Goal: Find specific page/section: Find specific page/section

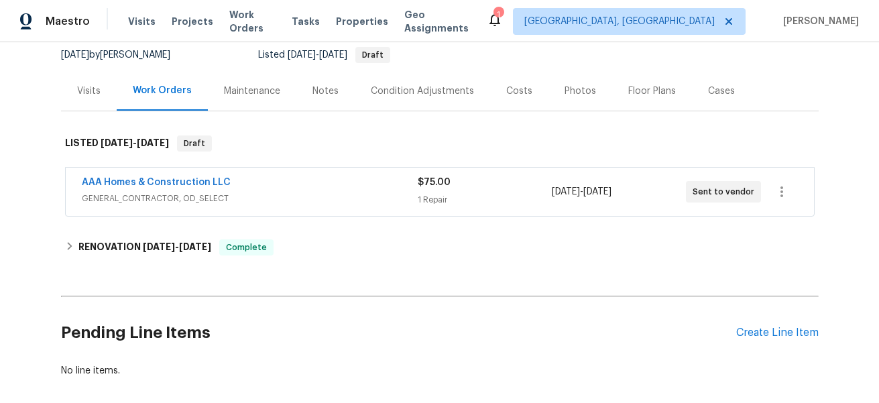
scroll to position [198, 0]
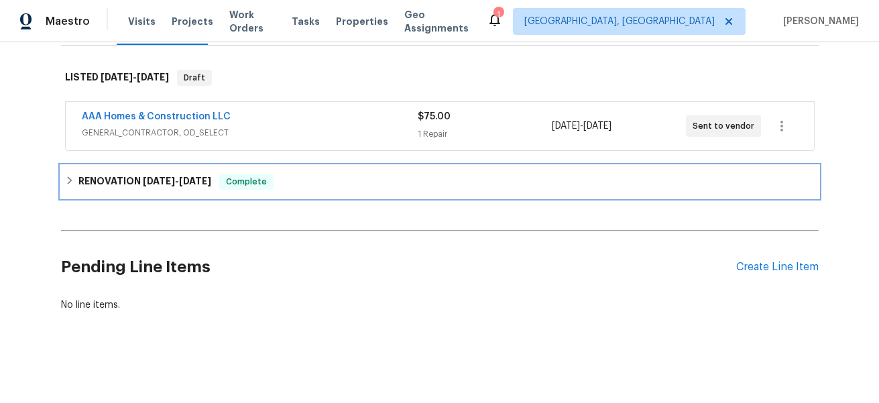
click at [337, 182] on div "RENOVATION [DATE] - [DATE] Complete" at bounding box center [439, 182] width 749 height 16
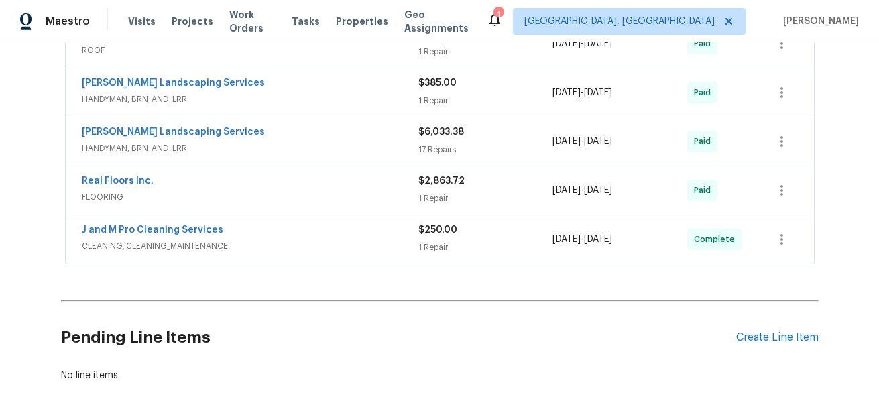
scroll to position [556, 0]
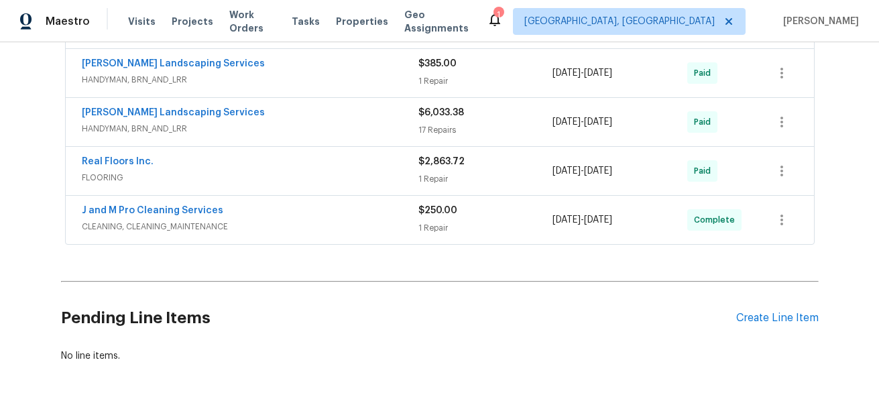
click at [298, 220] on span "CLEANING, CLEANING_MAINTENANCE" at bounding box center [250, 226] width 337 height 13
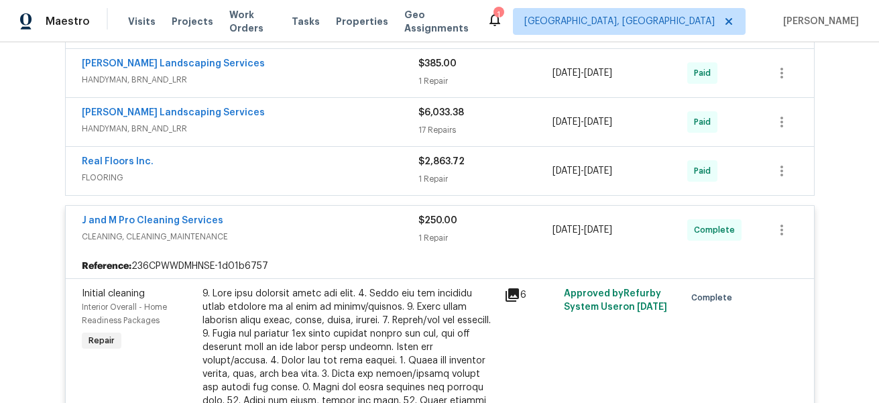
click at [316, 176] on span "FLOORING" at bounding box center [250, 177] width 337 height 13
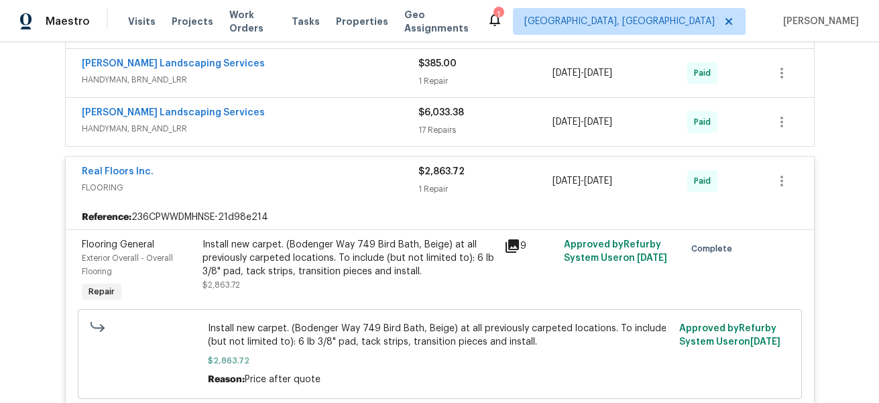
click at [320, 126] on span "HANDYMAN, BRN_AND_LRR" at bounding box center [250, 128] width 337 height 13
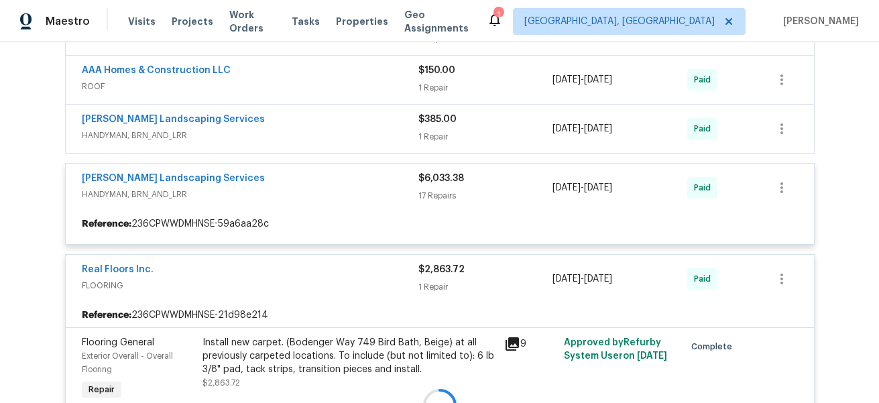
scroll to position [481, 0]
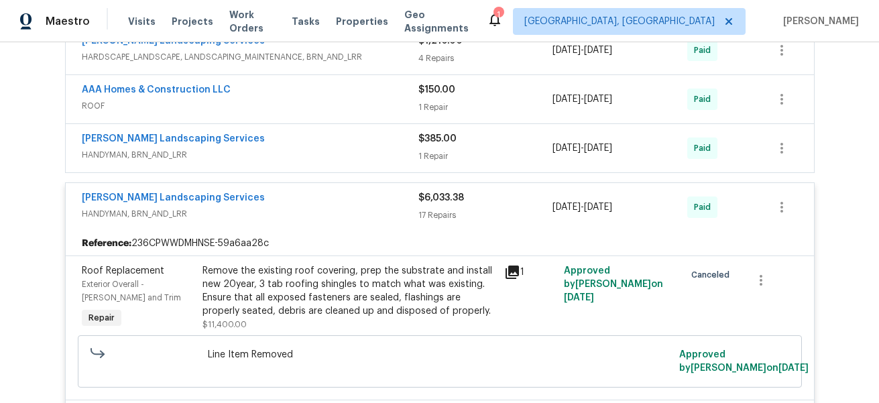
click at [320, 133] on div "[PERSON_NAME] Landscaping Services" at bounding box center [250, 140] width 337 height 16
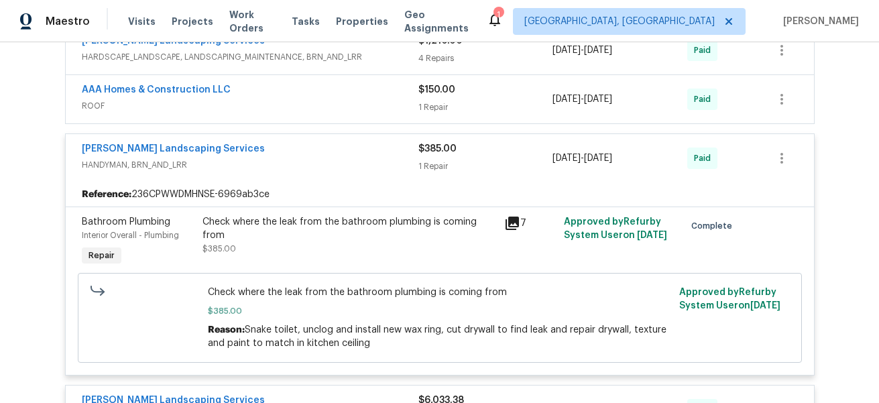
click at [320, 99] on span "ROOF" at bounding box center [250, 105] width 337 height 13
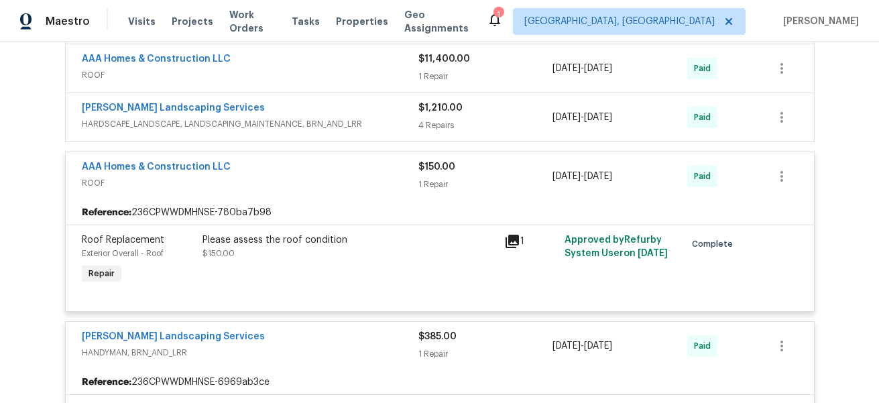
scroll to position [412, 0]
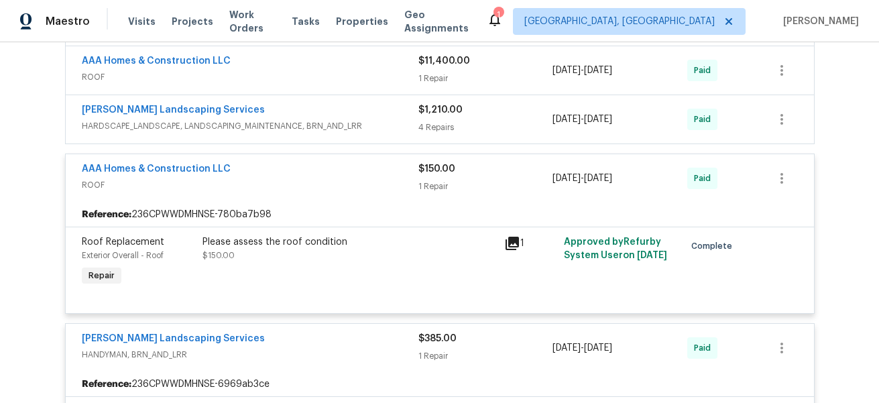
click at [320, 111] on div "[PERSON_NAME] Landscaping Services" at bounding box center [250, 111] width 337 height 16
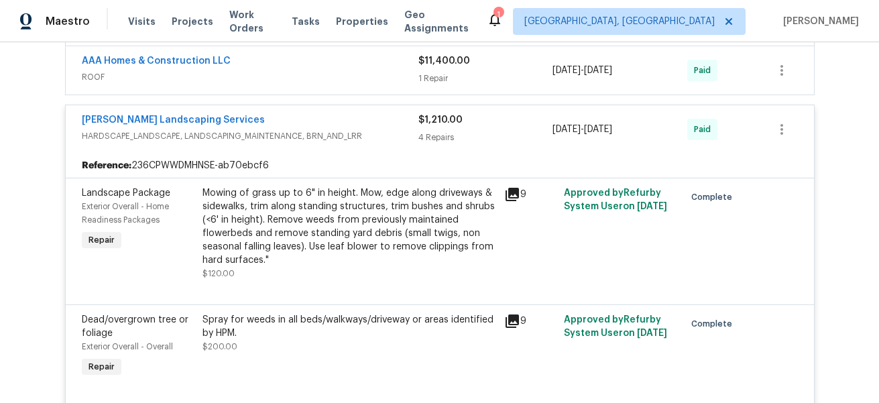
click at [330, 56] on div "AAA Homes & Construction LLC" at bounding box center [250, 62] width 337 height 16
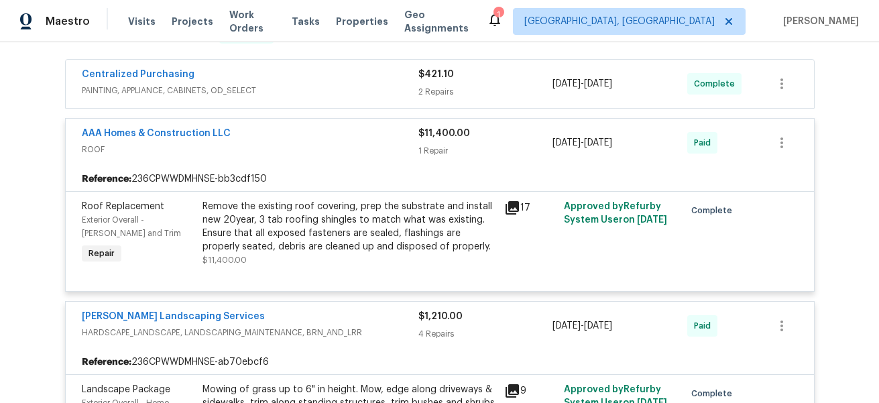
click at [323, 90] on span "PAINTING, APPLIANCE, CABINETS, OD_SELECT" at bounding box center [250, 90] width 337 height 13
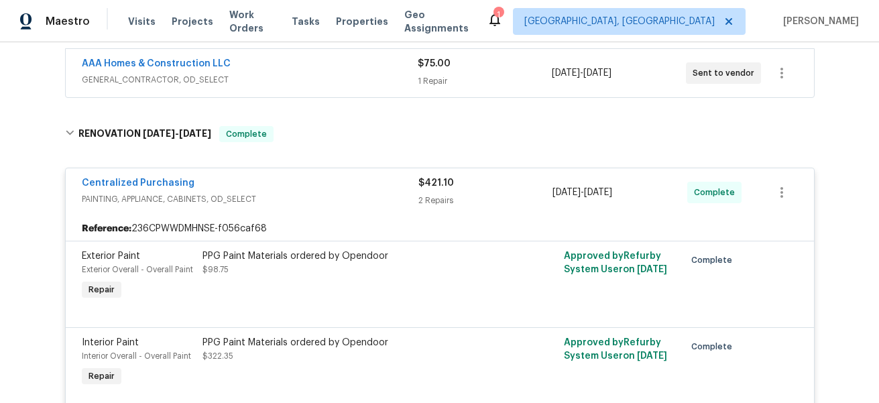
scroll to position [238, 0]
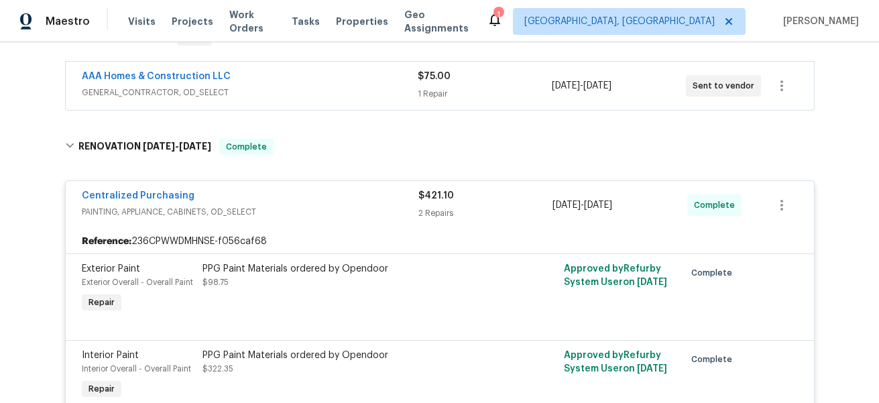
click at [325, 93] on span "GENERAL_CONTRACTOR, OD_SELECT" at bounding box center [250, 92] width 336 height 13
